Goal: Information Seeking & Learning: Find specific fact

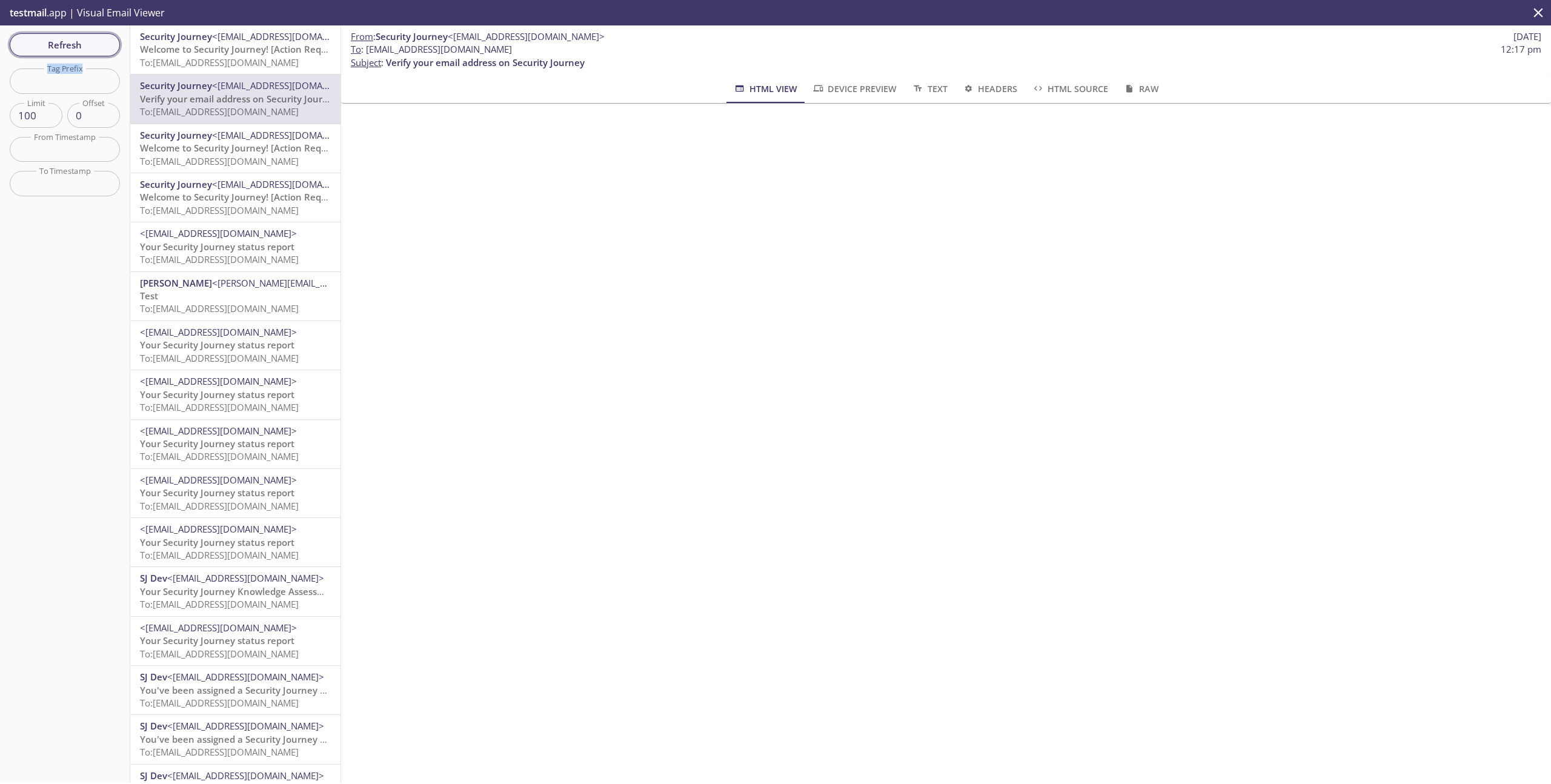
click at [80, 37] on span "Refresh" at bounding box center [64, 44] width 91 height 15
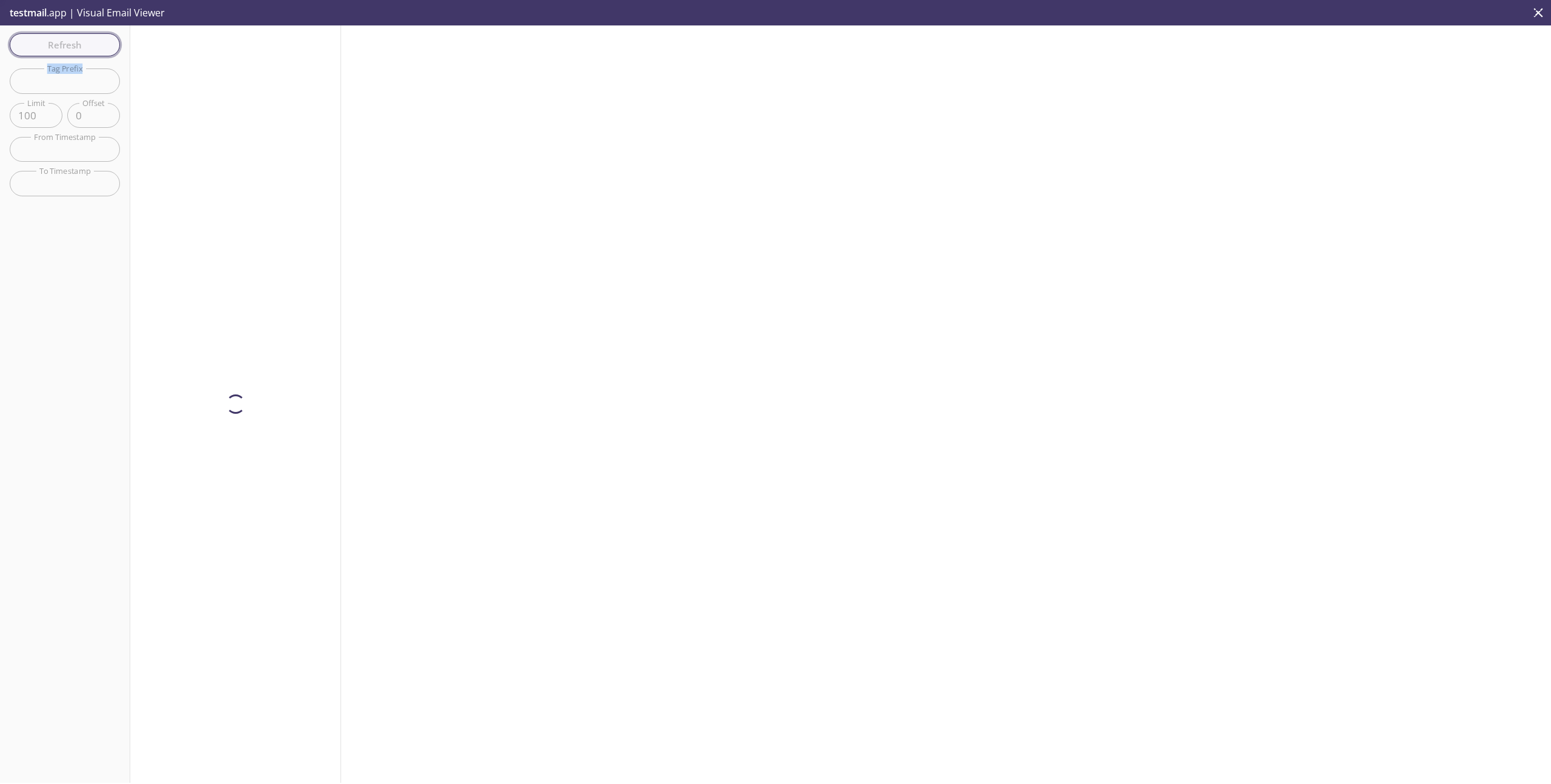
click at [80, 37] on div "Refresh Filters Tag Prefix Tag Prefix Limit 100 Limit Offset 0 Offset From Time…" at bounding box center [65, 404] width 130 height 758
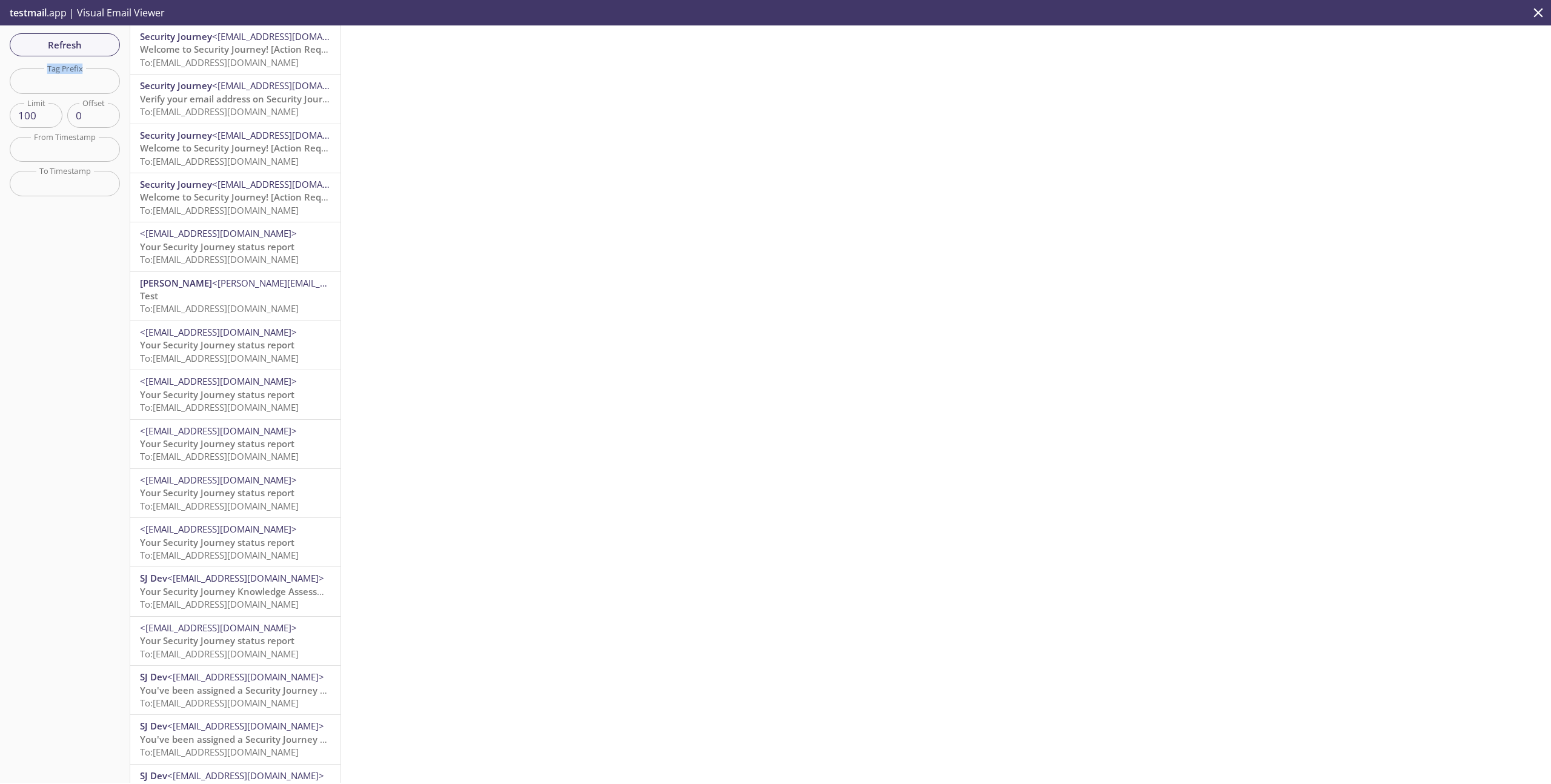
click at [230, 56] on span "To: [EMAIL_ADDRESS][DOMAIN_NAME]" at bounding box center [219, 62] width 158 height 12
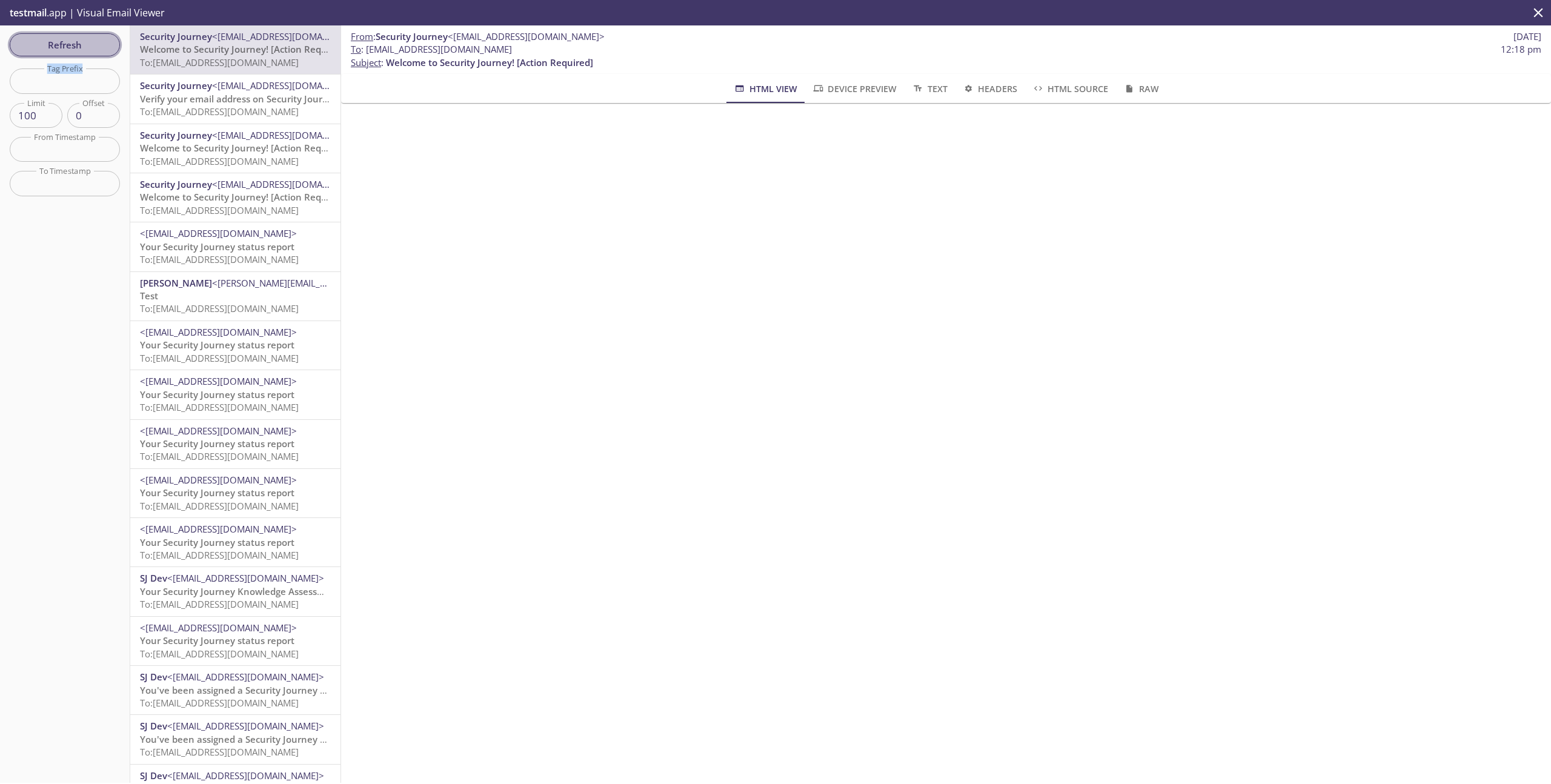
click at [85, 42] on span "Refresh" at bounding box center [64, 44] width 91 height 15
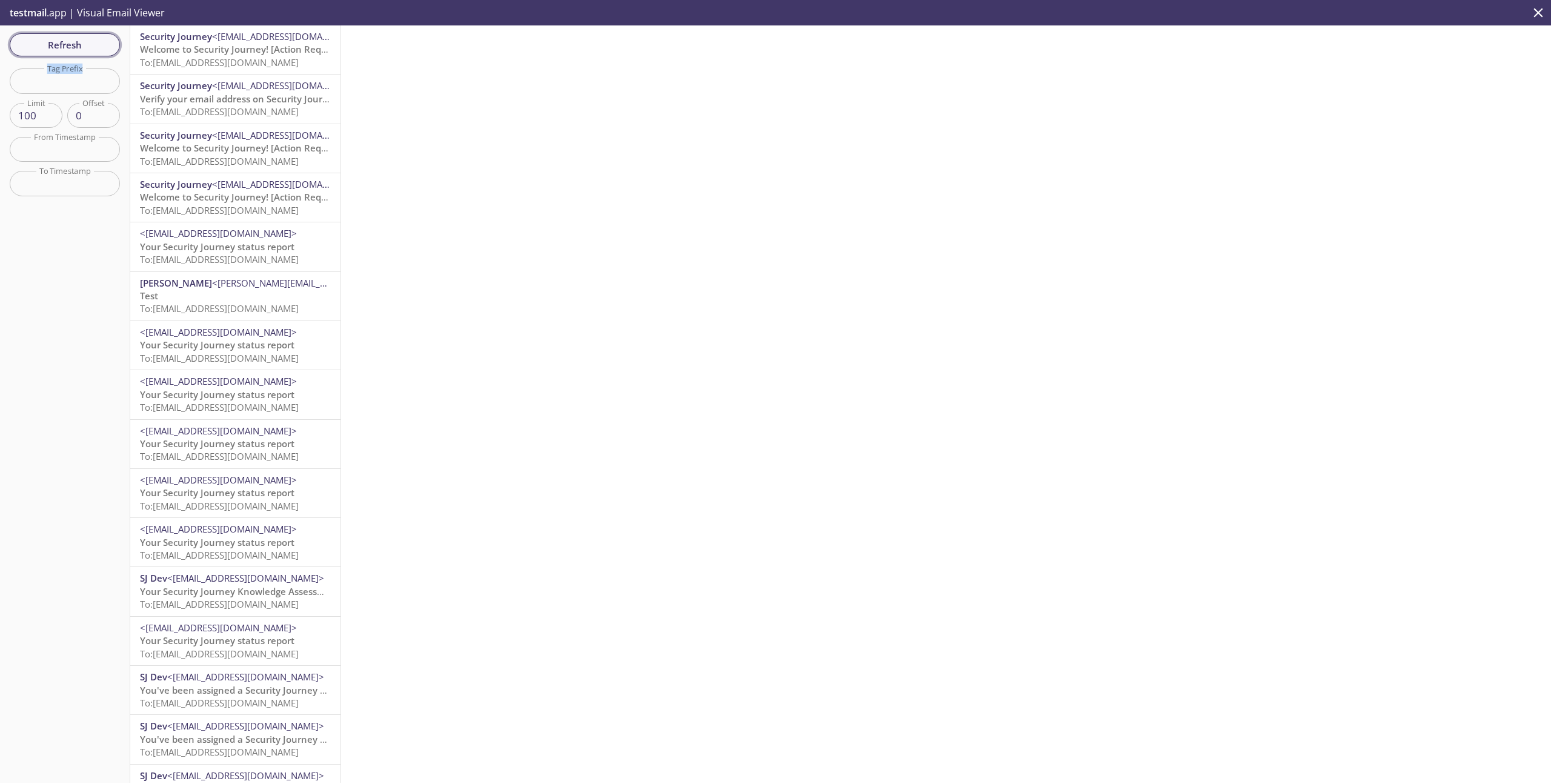
click at [85, 42] on span "Refresh" at bounding box center [64, 44] width 91 height 15
click at [236, 62] on span "To: [EMAIL_ADDRESS][DOMAIN_NAME]" at bounding box center [219, 62] width 158 height 12
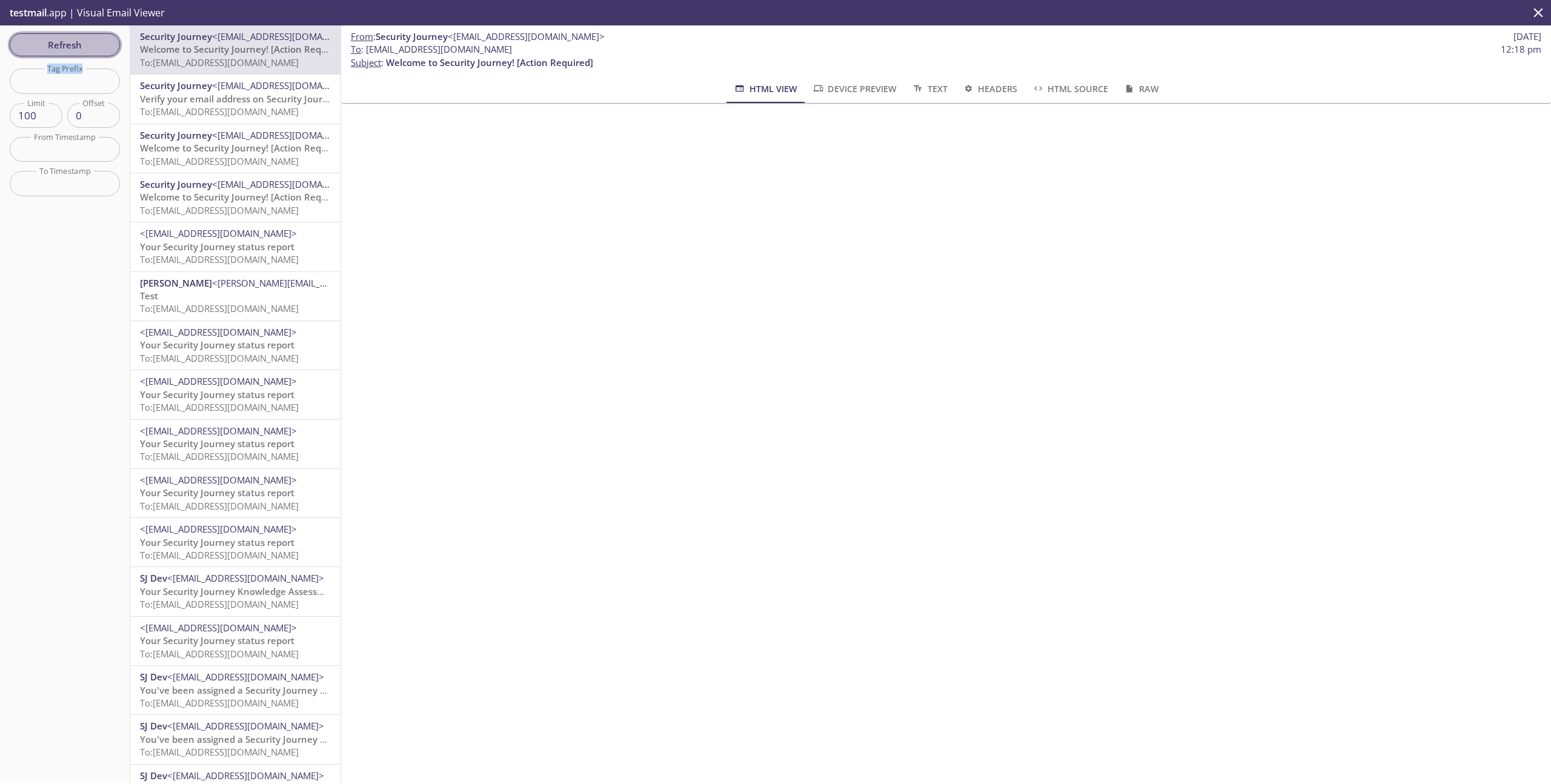
click at [70, 50] on span "Refresh" at bounding box center [64, 44] width 91 height 15
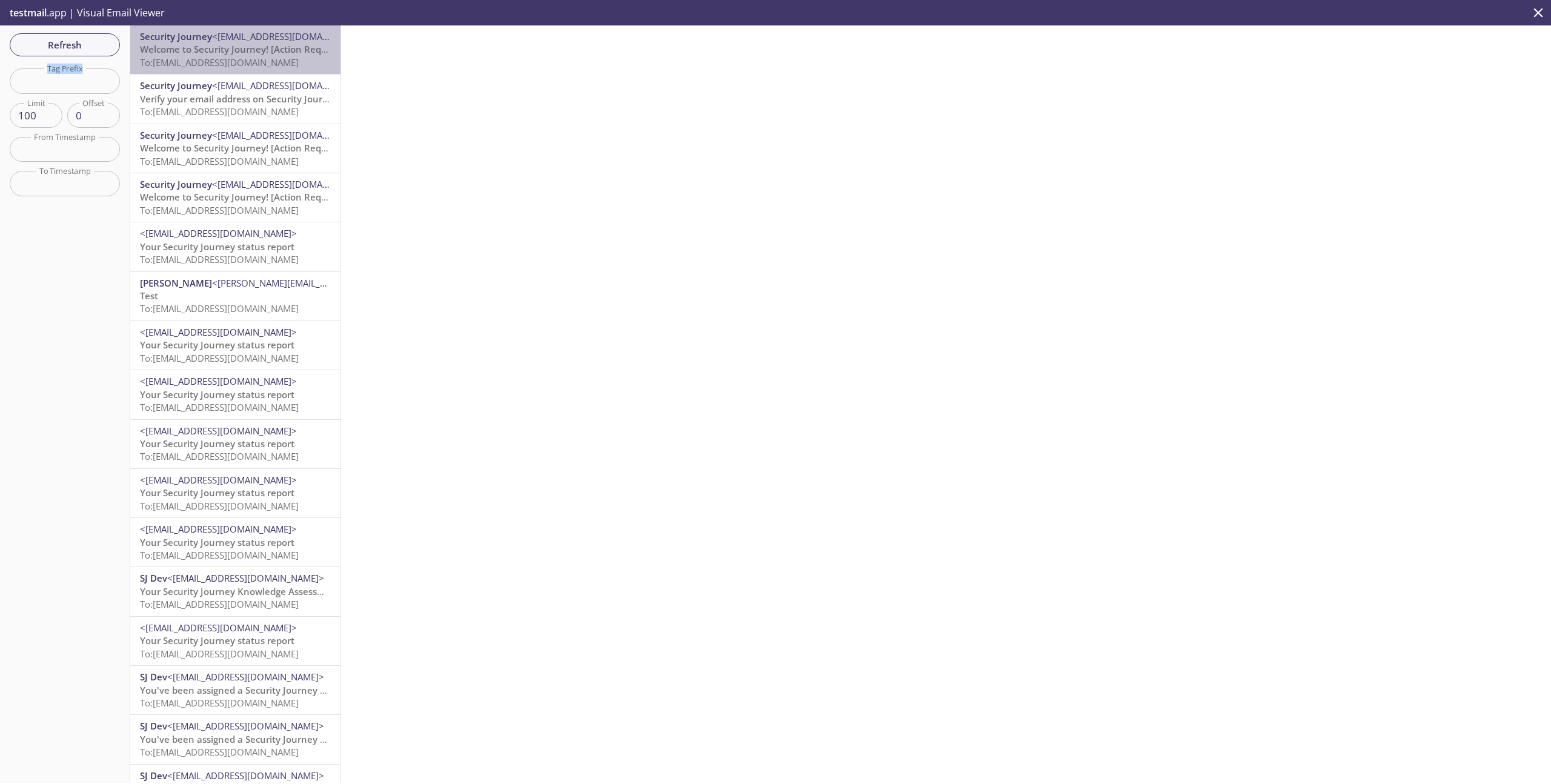
click at [219, 56] on span "To: [EMAIL_ADDRESS][DOMAIN_NAME]" at bounding box center [219, 62] width 158 height 12
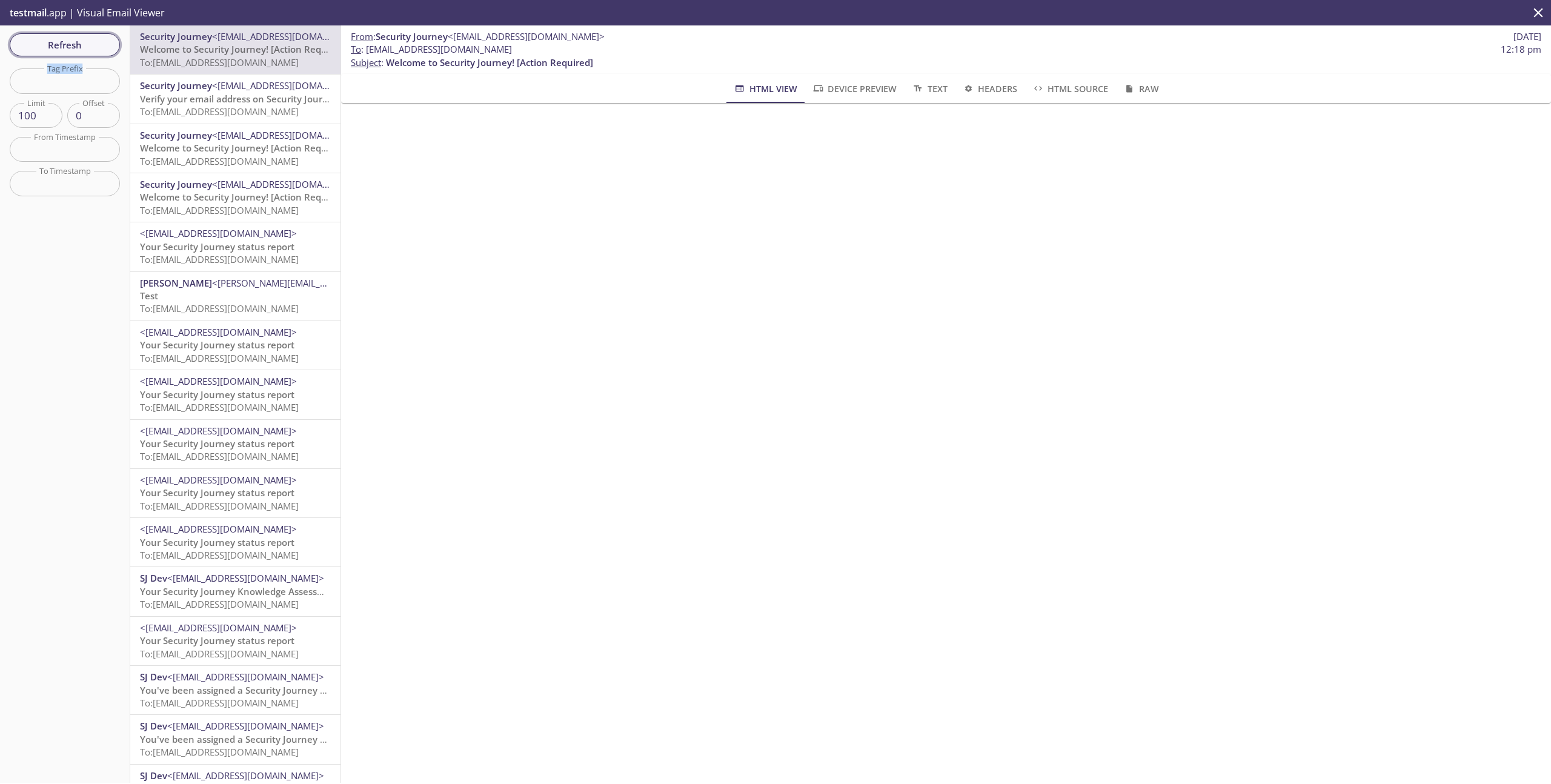
click at [91, 49] on span "Refresh" at bounding box center [64, 44] width 91 height 15
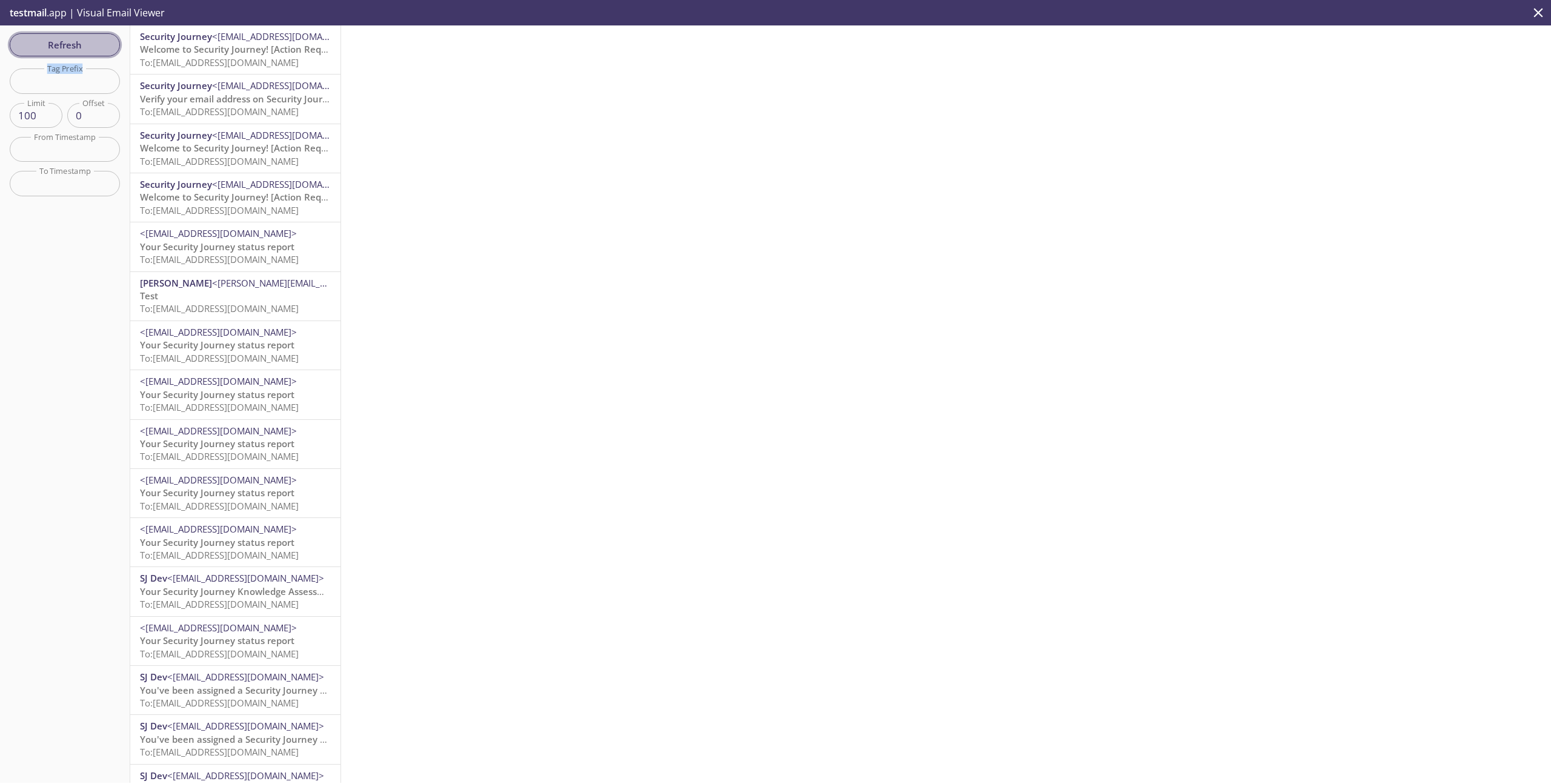
click at [83, 35] on button "Refresh" at bounding box center [65, 44] width 110 height 23
click at [55, 46] on span "Refresh" at bounding box center [64, 44] width 91 height 15
click at [81, 54] on button "Refresh" at bounding box center [65, 44] width 110 height 23
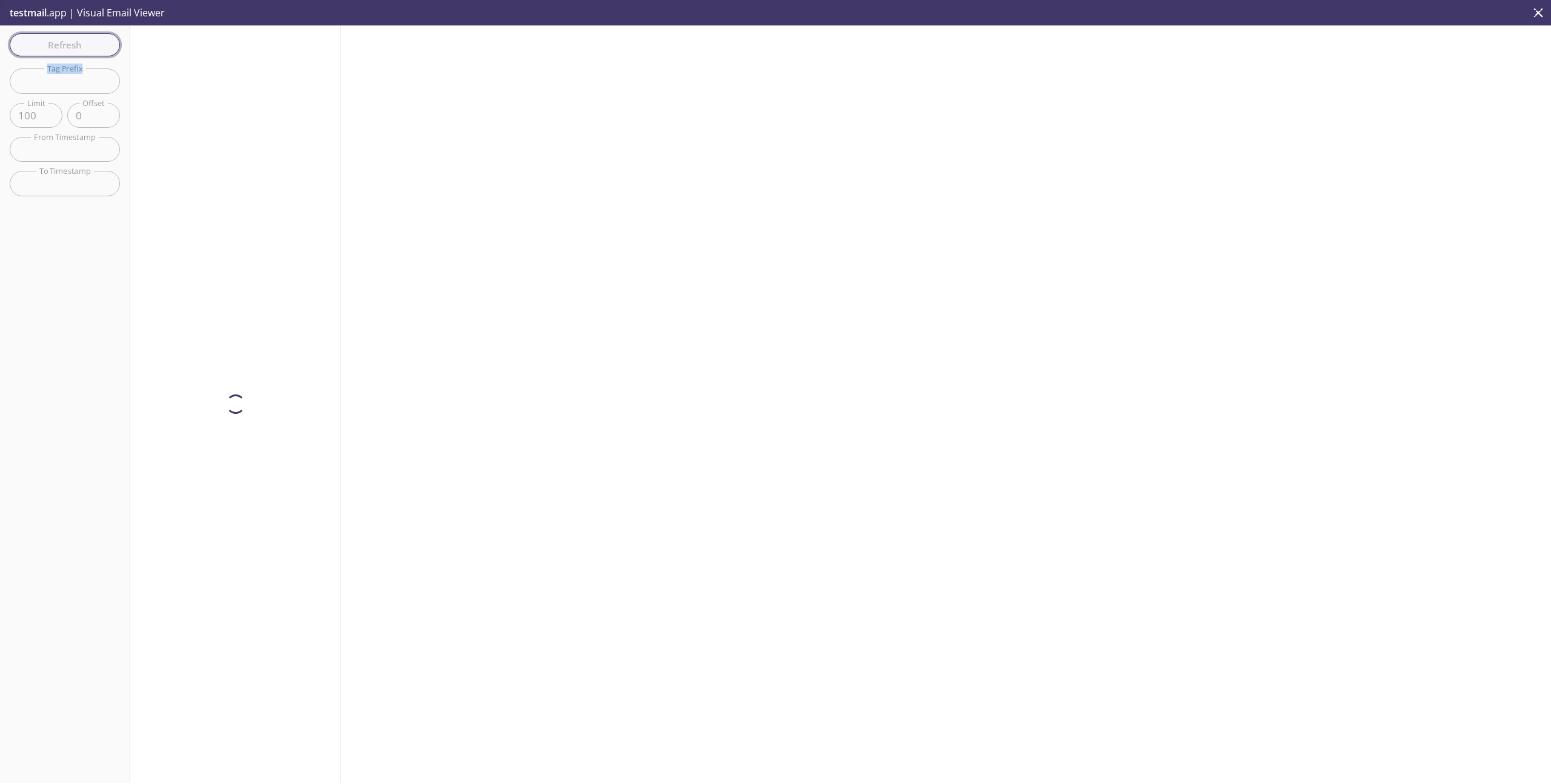
click at [81, 54] on div "Refresh Filters Tag Prefix Tag Prefix Limit 100 Limit Offset 0 Offset From Time…" at bounding box center [65, 404] width 130 height 758
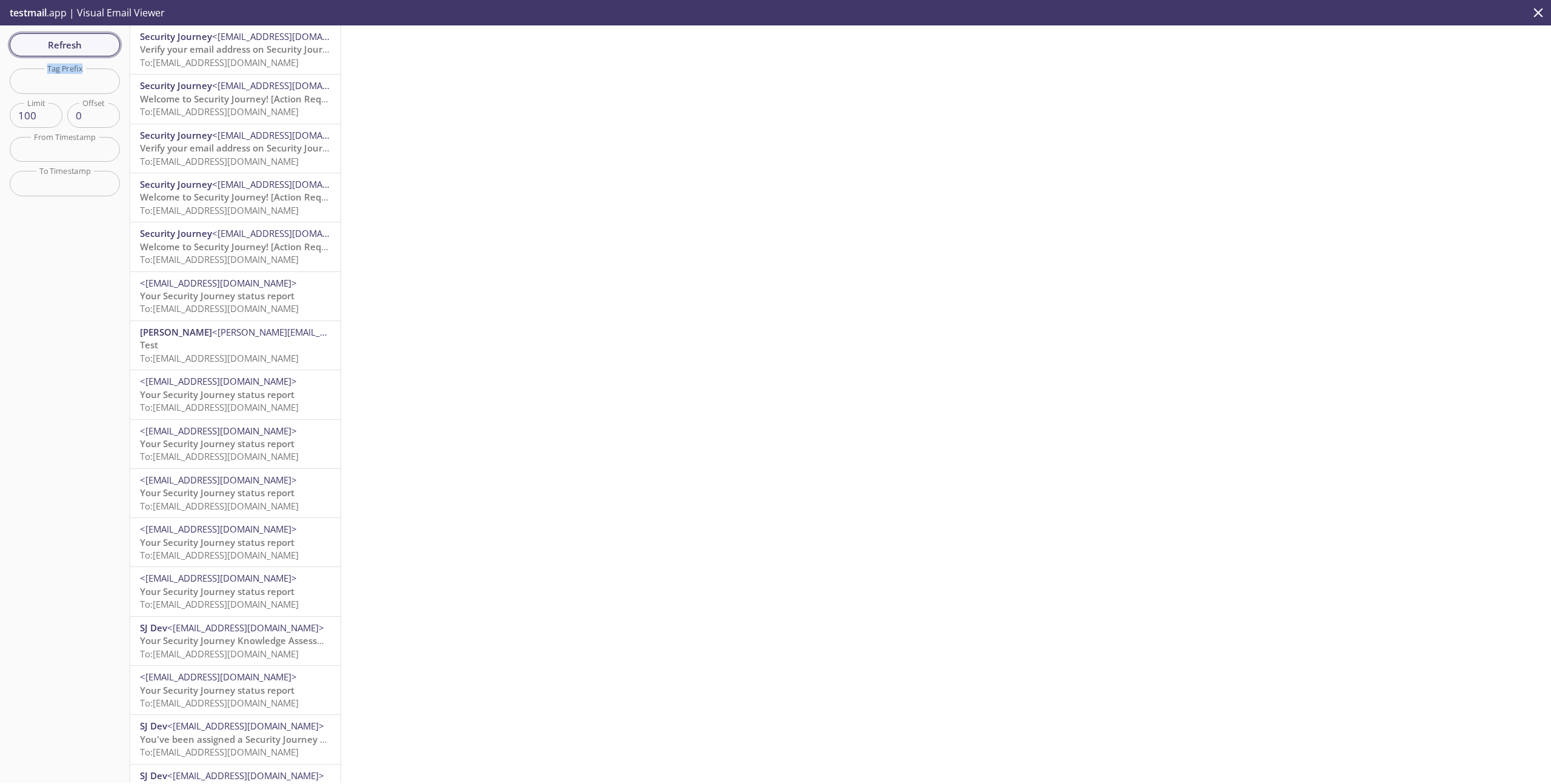
click at [96, 45] on span "Refresh" at bounding box center [64, 44] width 91 height 15
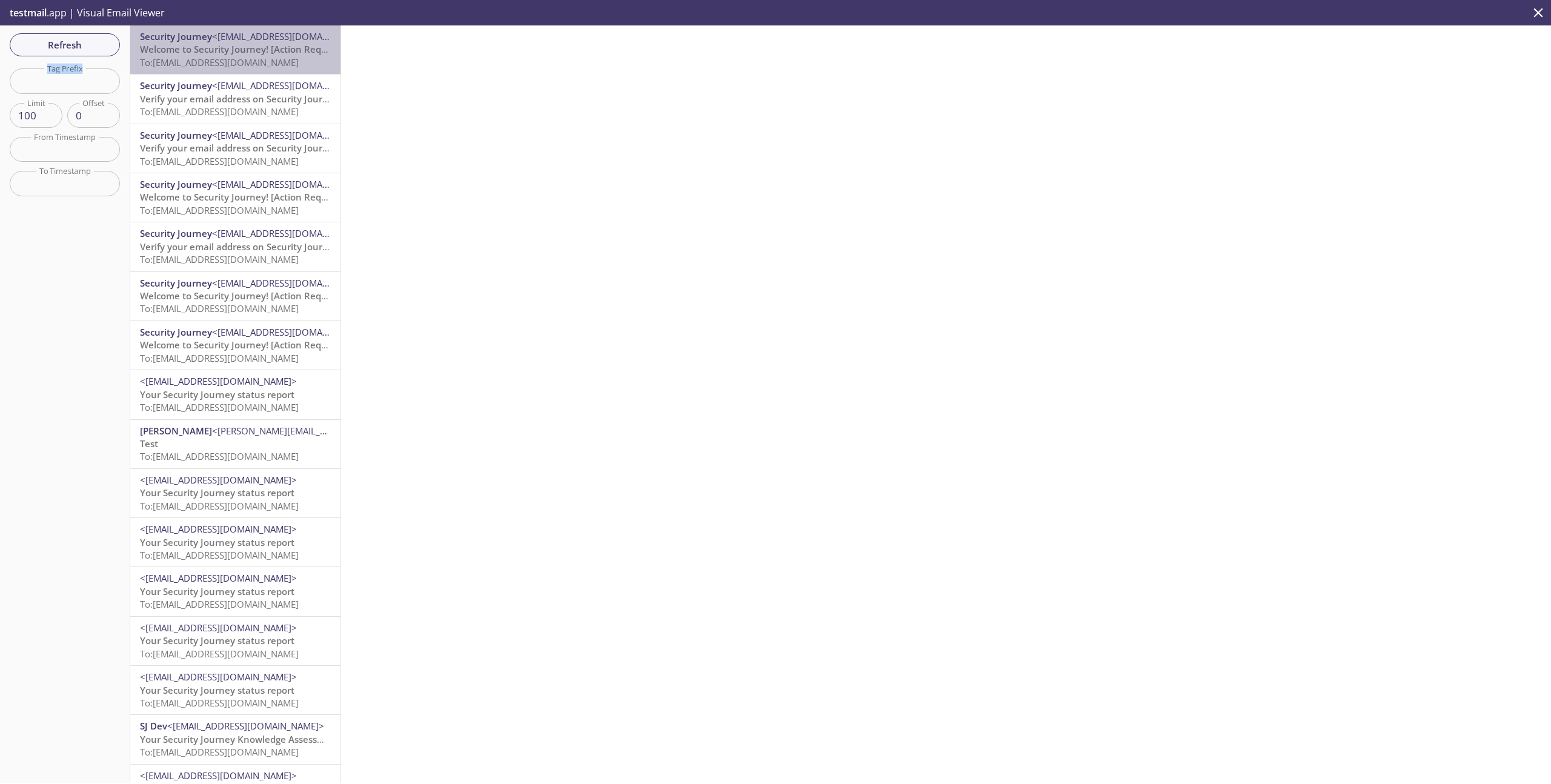
click at [174, 62] on span "To: [EMAIL_ADDRESS][DOMAIN_NAME]" at bounding box center [219, 62] width 158 height 12
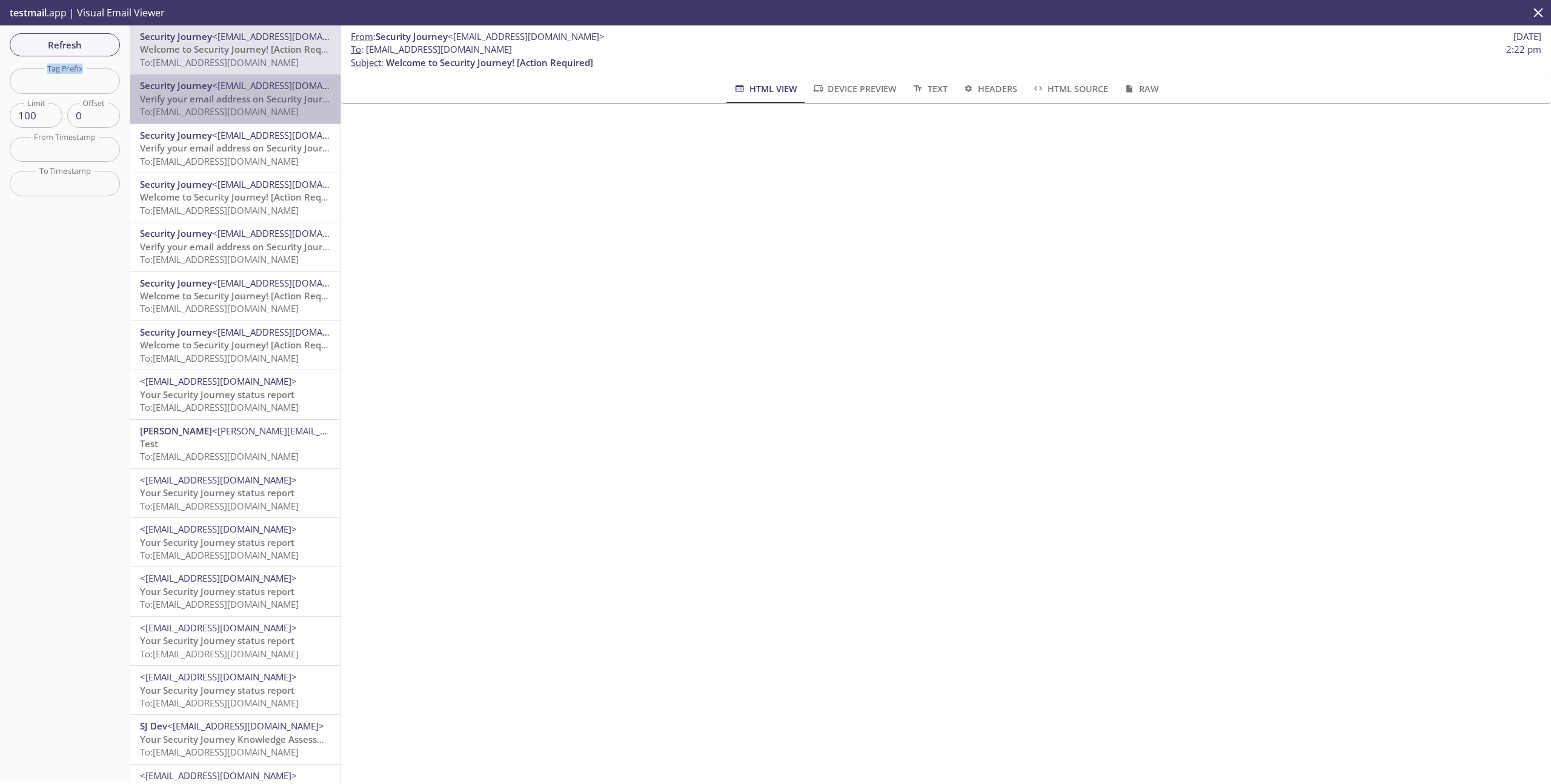
click at [183, 112] on span "To: [EMAIL_ADDRESS][DOMAIN_NAME]" at bounding box center [219, 110] width 158 height 12
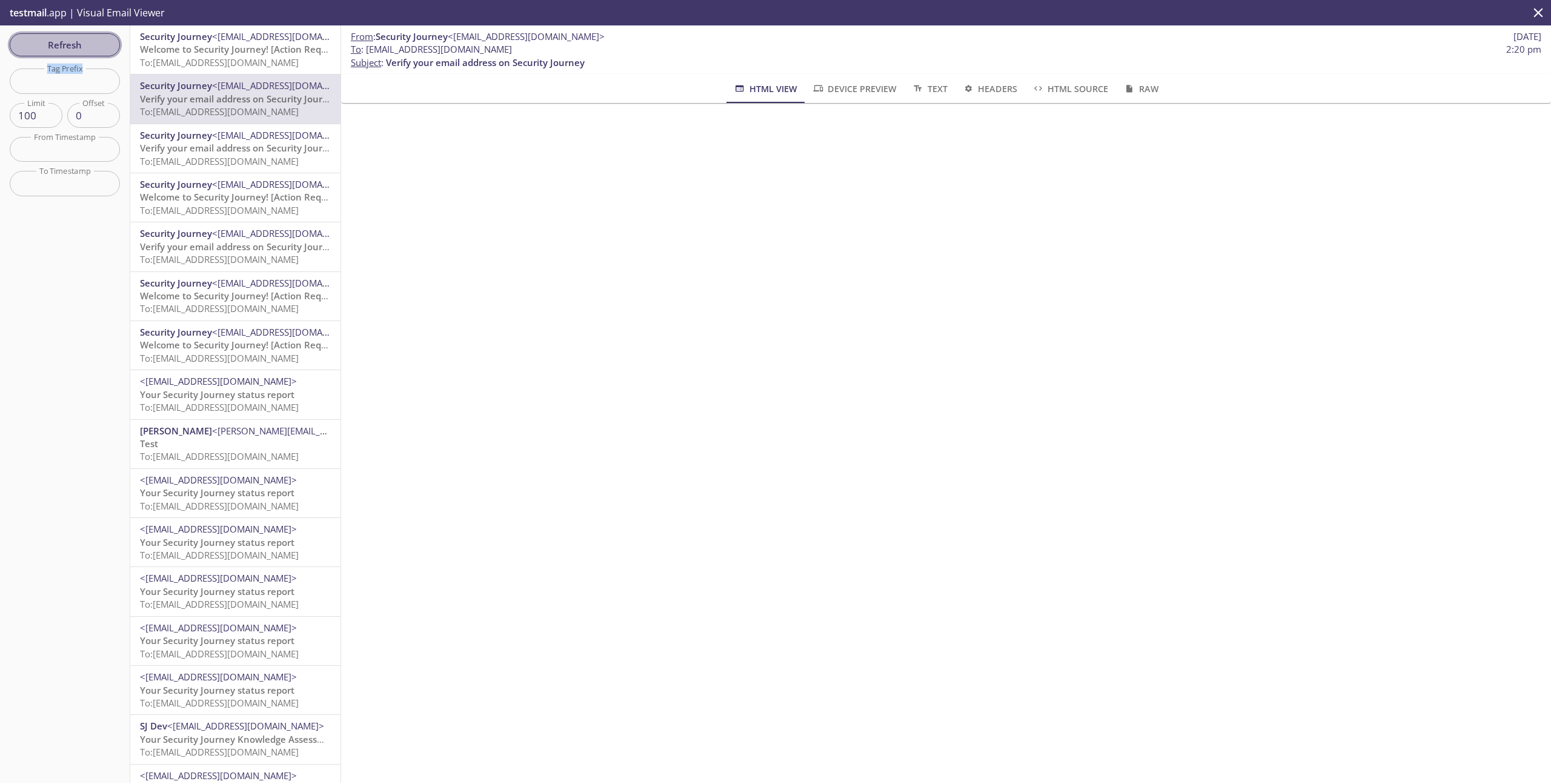
click at [88, 47] on span "Refresh" at bounding box center [64, 44] width 91 height 15
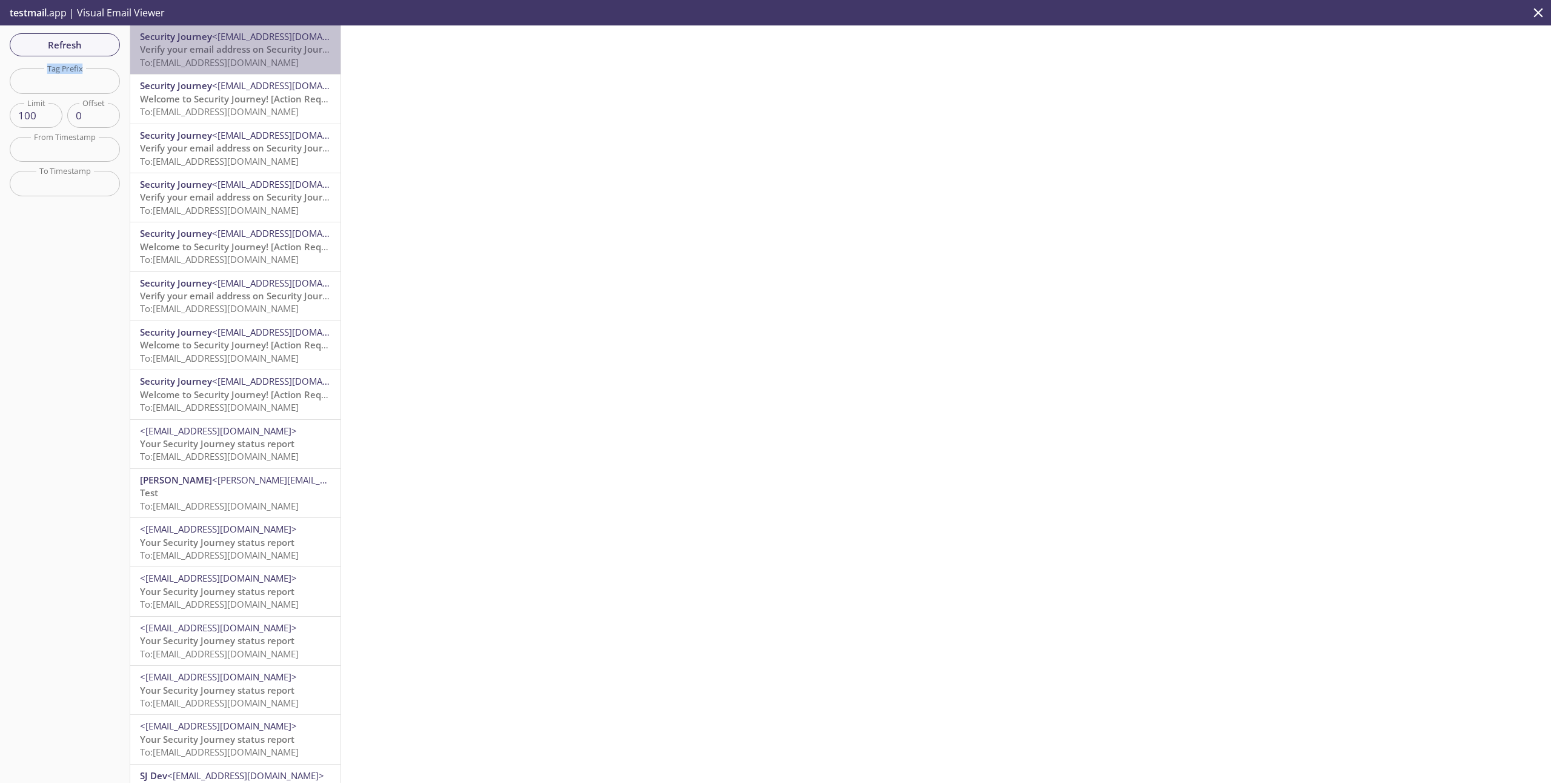
click at [198, 69] on div "Security Journey <[EMAIL_ADDRESS][DOMAIN_NAME]> Verify your email address on Se…" at bounding box center [235, 50] width 210 height 49
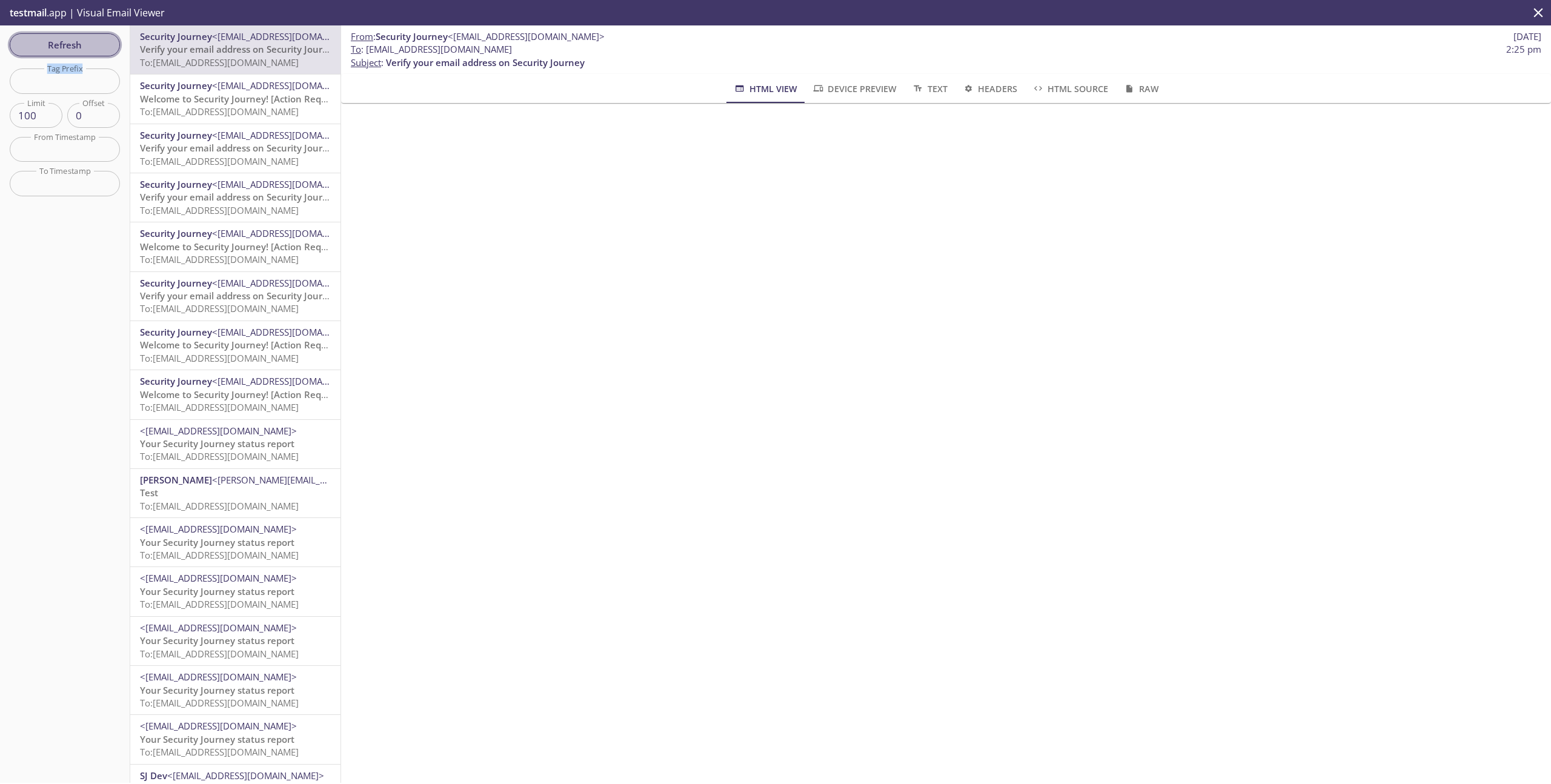
click at [55, 44] on span "Refresh" at bounding box center [64, 44] width 91 height 15
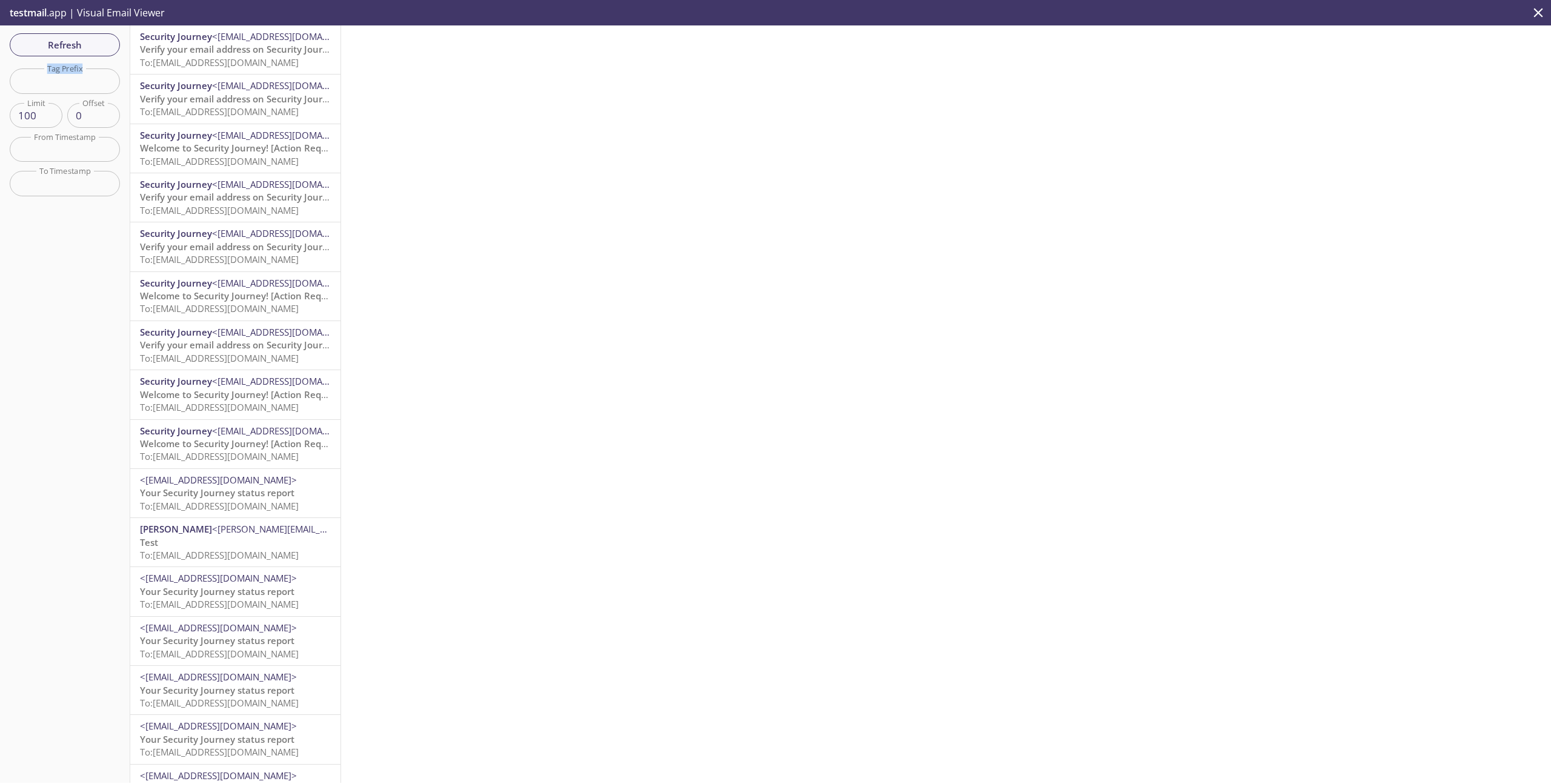
click at [251, 76] on div "Security Journey <[EMAIL_ADDRESS][DOMAIN_NAME]> Verify your email address on Se…" at bounding box center [235, 99] width 210 height 49
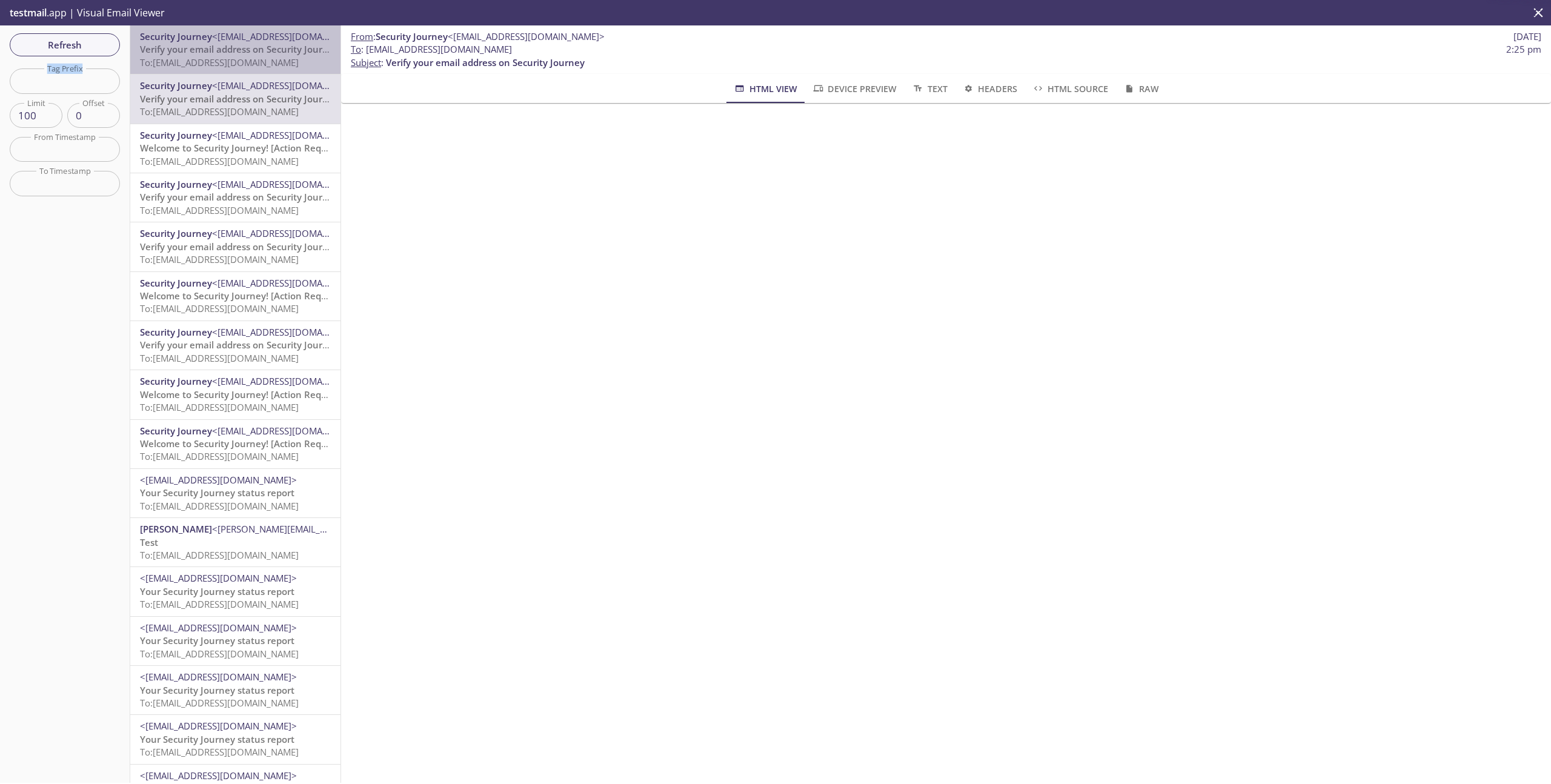
click at [247, 62] on span "To: [EMAIL_ADDRESS][DOMAIN_NAME]" at bounding box center [219, 62] width 158 height 12
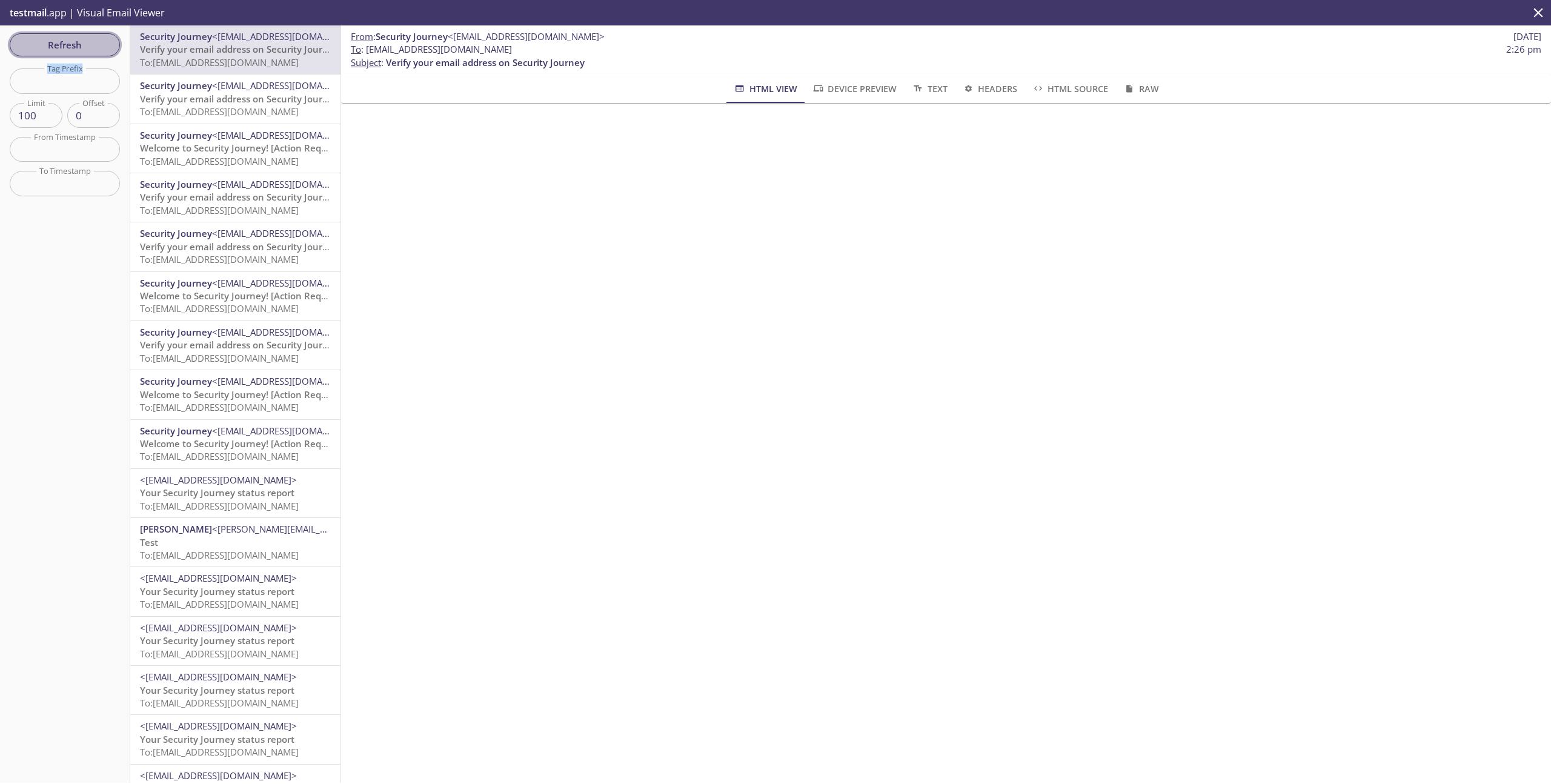
click at [102, 48] on span "Refresh" at bounding box center [64, 44] width 91 height 15
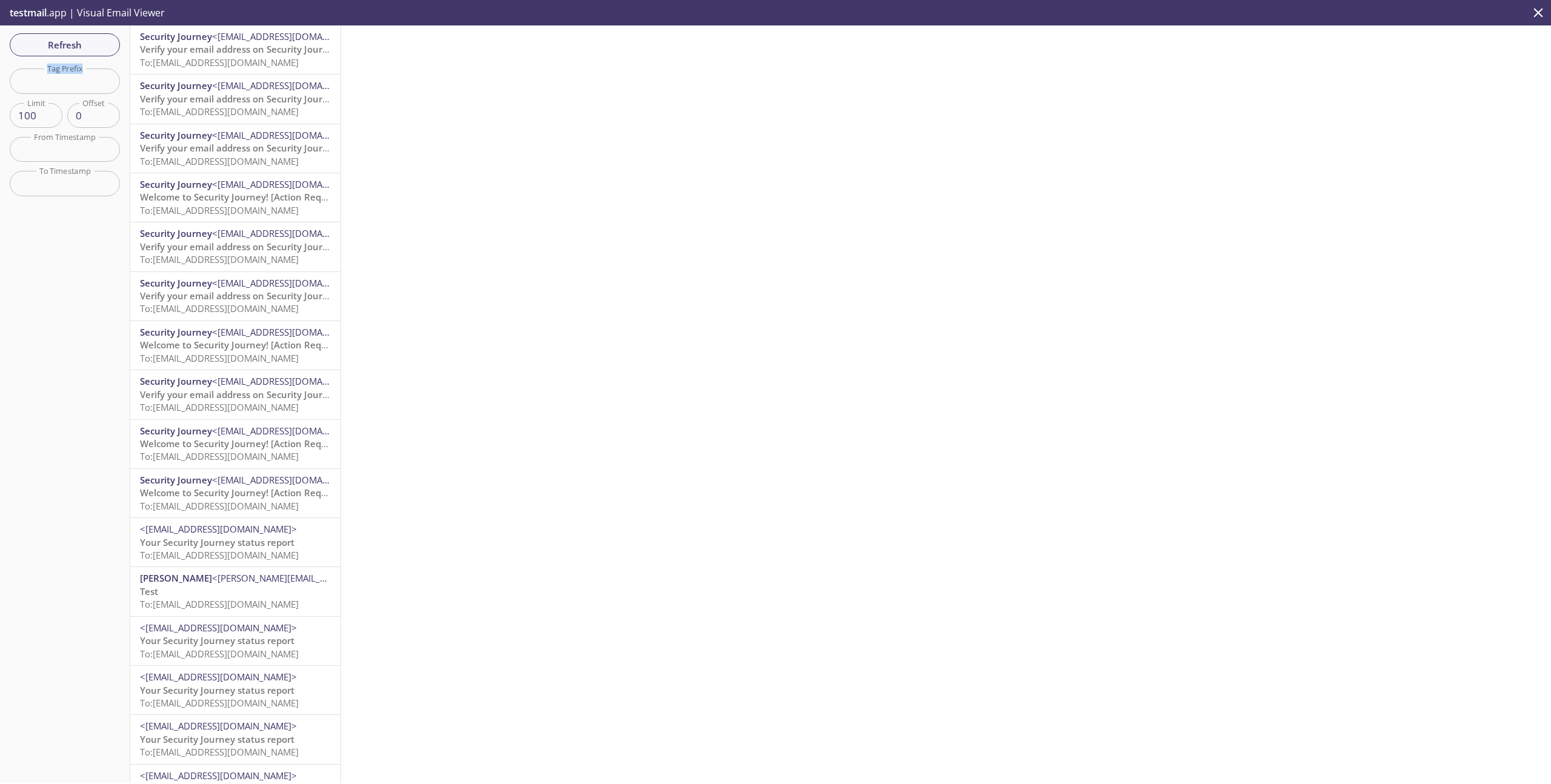
click at [214, 63] on span "To: [EMAIL_ADDRESS][DOMAIN_NAME]" at bounding box center [219, 62] width 158 height 12
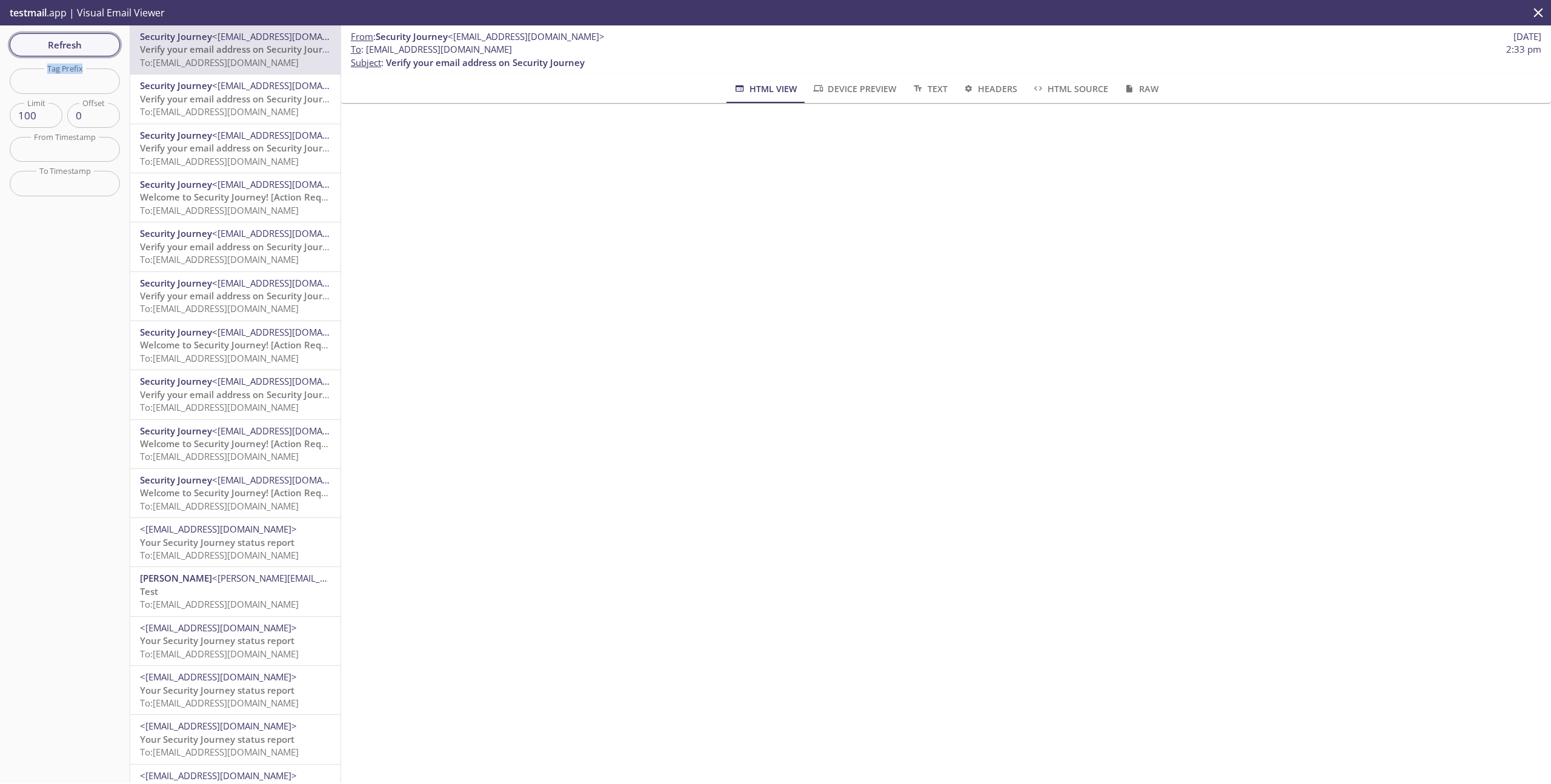
click at [81, 43] on span "Refresh" at bounding box center [64, 44] width 91 height 15
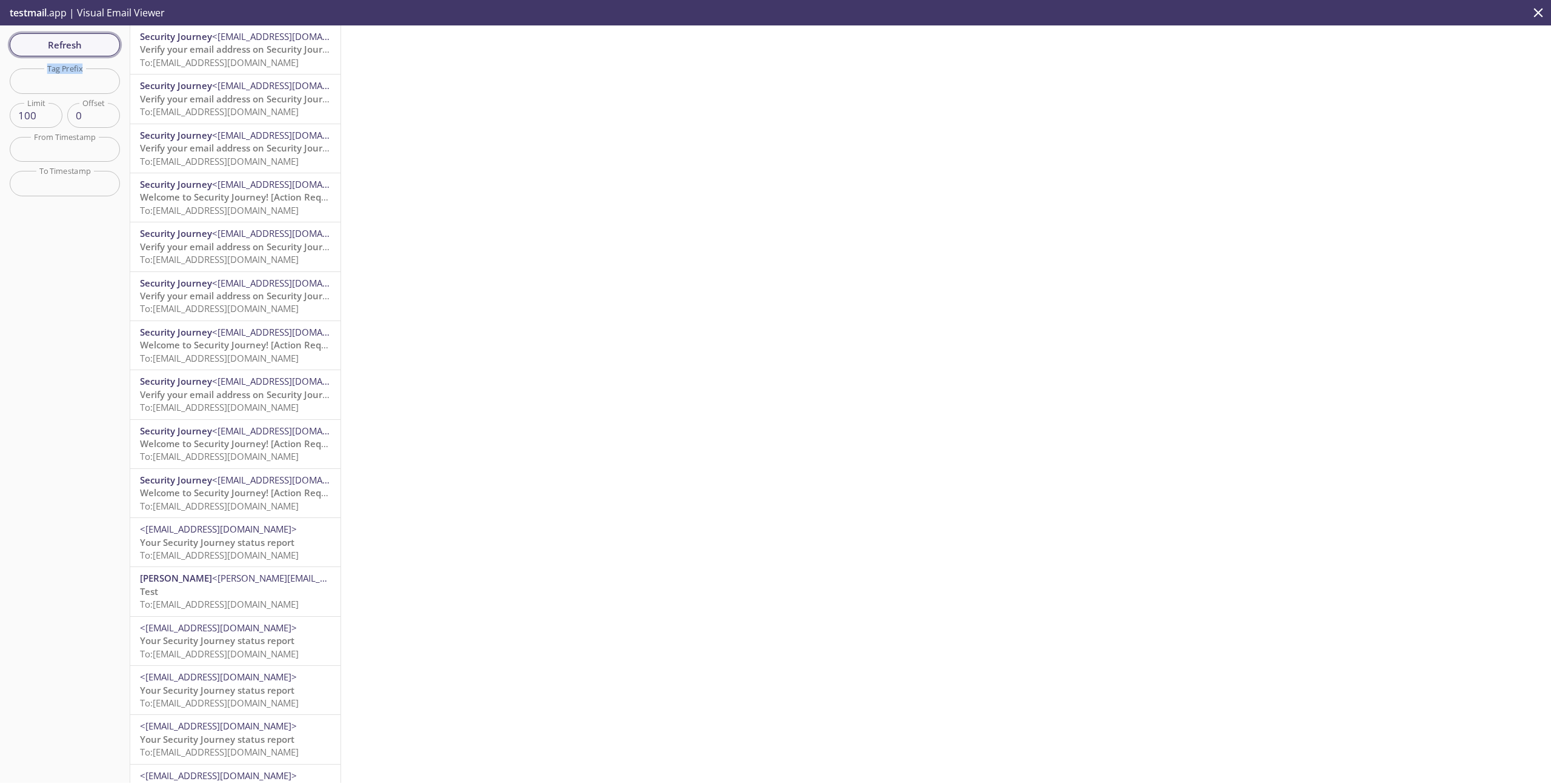
click at [85, 35] on button "Refresh" at bounding box center [65, 44] width 110 height 23
click at [254, 63] on span "To: [EMAIL_ADDRESS][DOMAIN_NAME]" at bounding box center [219, 62] width 158 height 12
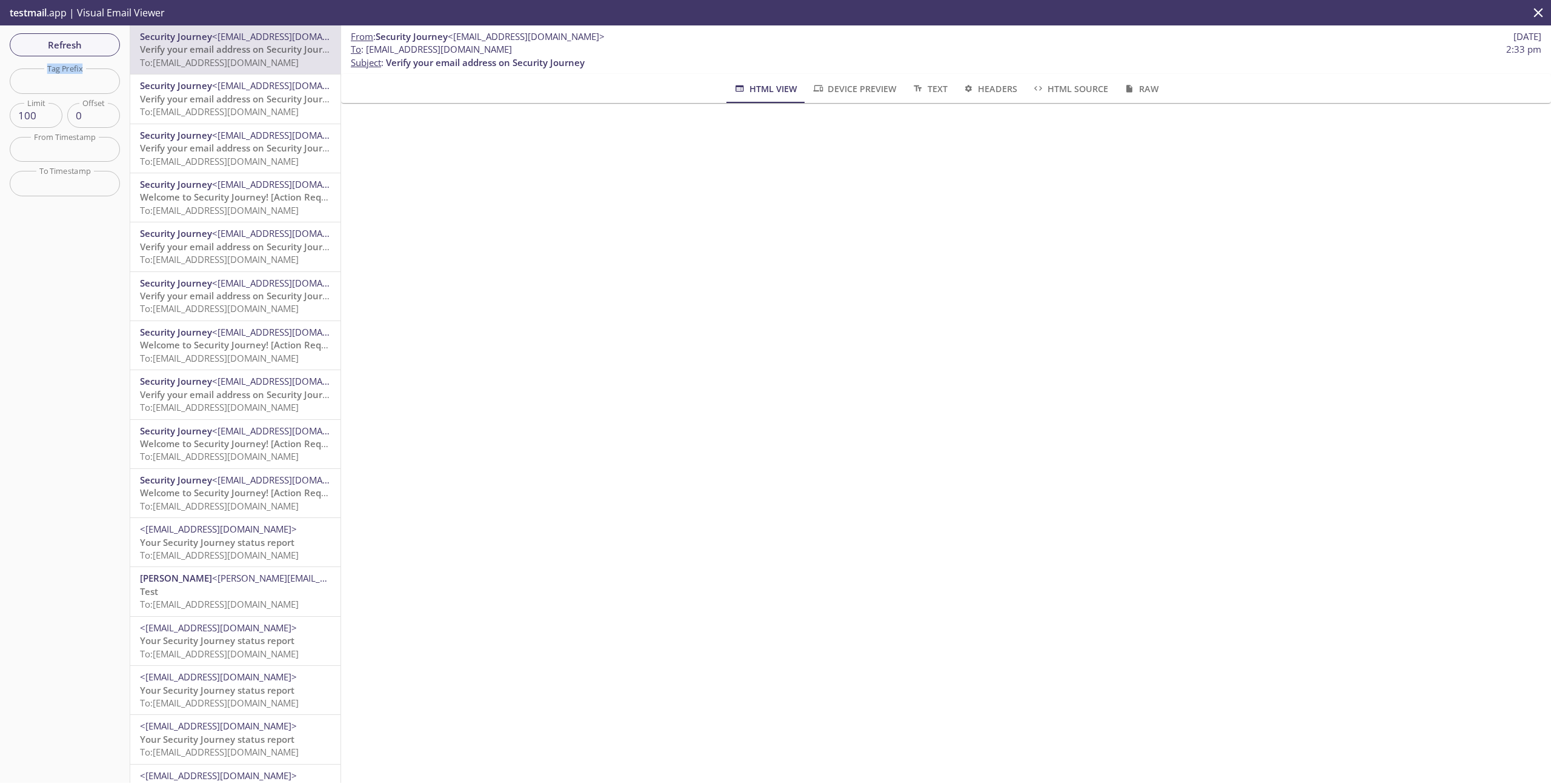
click at [193, 59] on span "To: [EMAIL_ADDRESS][DOMAIN_NAME]" at bounding box center [219, 62] width 158 height 12
drag, startPoint x: 536, startPoint y: 49, endPoint x: 367, endPoint y: 53, distance: 169.0
click at [367, 53] on span "To : [EMAIL_ADDRESS][DOMAIN_NAME] 2:33 pm" at bounding box center [946, 50] width 1191 height 13
copy span "[EMAIL_ADDRESS][DOMAIN_NAME]"
click at [541, 51] on span "To : [EMAIL_ADDRESS][DOMAIN_NAME] 2:33 pm" at bounding box center [946, 50] width 1191 height 13
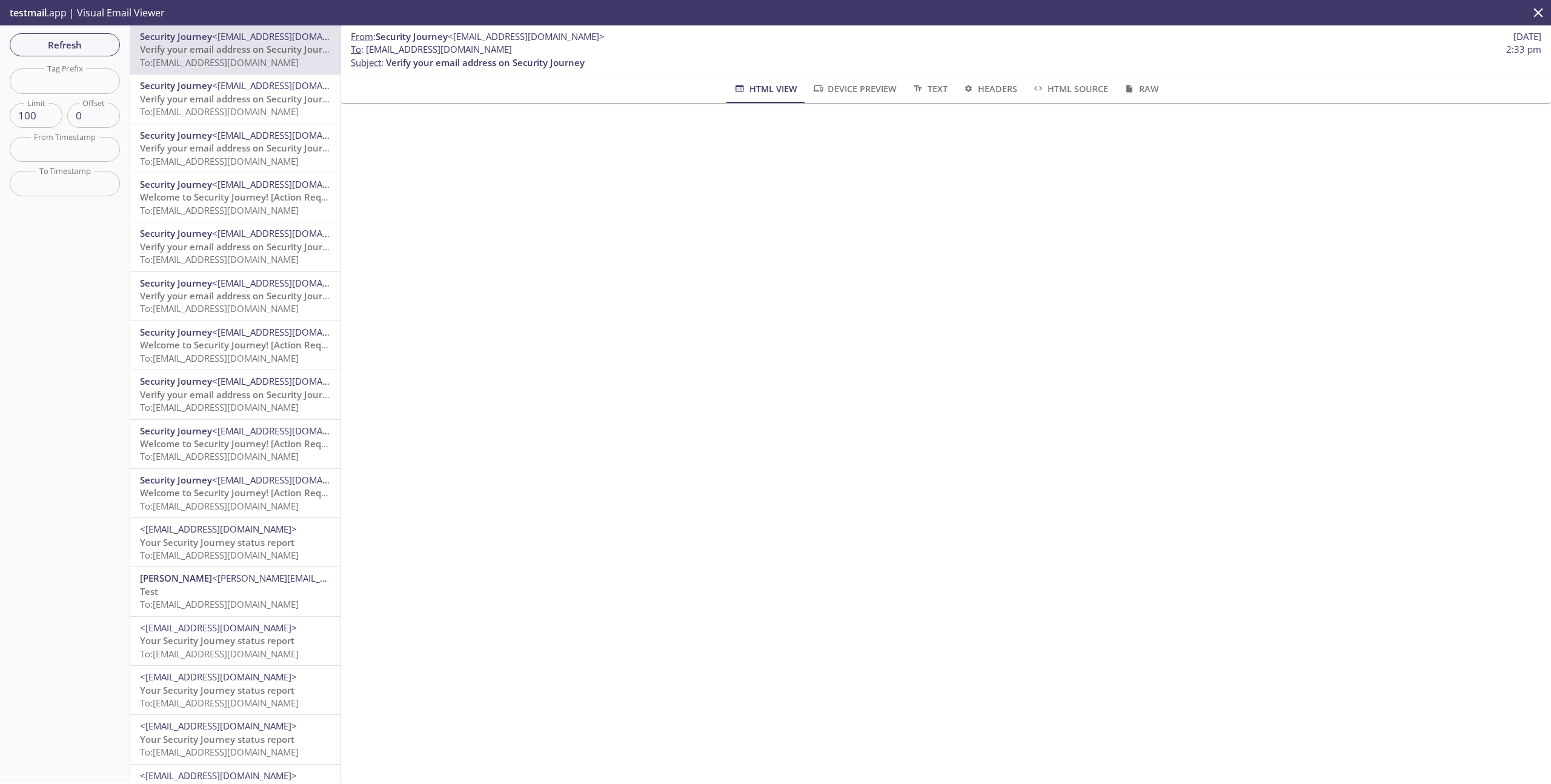
drag, startPoint x: 538, startPoint y: 50, endPoint x: 366, endPoint y: 51, distance: 172.0
click at [366, 51] on span "To : [EMAIL_ADDRESS][DOMAIN_NAME] 2:33 pm" at bounding box center [946, 50] width 1191 height 13
copy span "[EMAIL_ADDRESS][DOMAIN_NAME]"
